Goal: Task Accomplishment & Management: Use online tool/utility

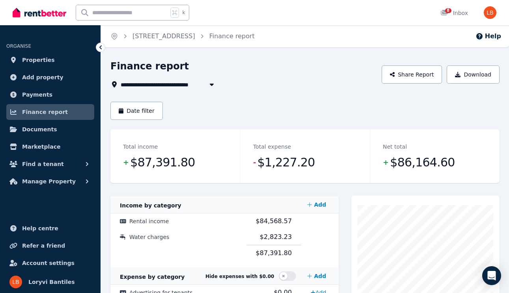
click at [190, 83] on span "[STREET_ADDRESS]" at bounding box center [155, 84] width 69 height 9
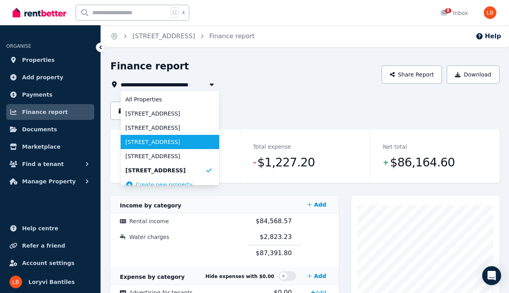
click at [182, 143] on span "[STREET_ADDRESS]" at bounding box center [165, 142] width 80 height 8
type input "**********"
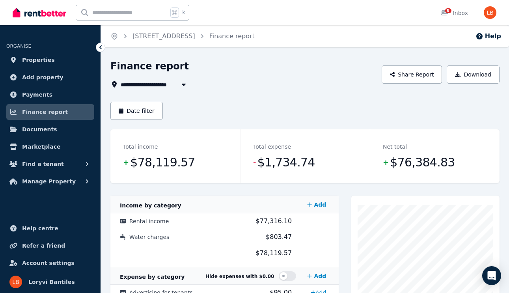
scroll to position [3, 0]
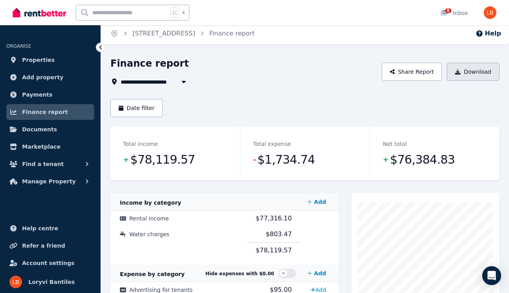
click at [459, 69] on icon "button" at bounding box center [458, 72] width 6 height 6
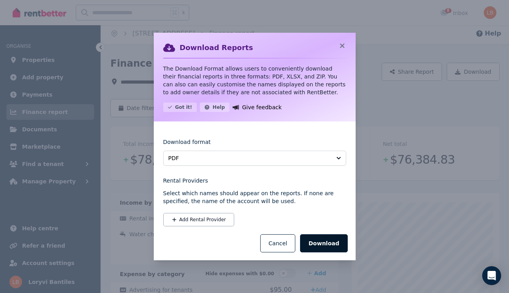
click at [321, 247] on button "Download" at bounding box center [323, 243] width 47 height 18
